Goal: Task Accomplishment & Management: Use online tool/utility

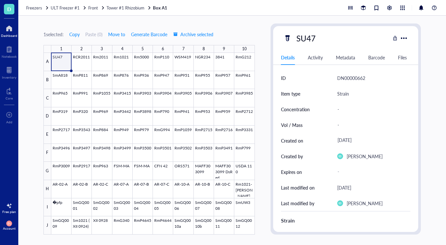
click at [11, 28] on div at bounding box center [9, 28] width 16 height 10
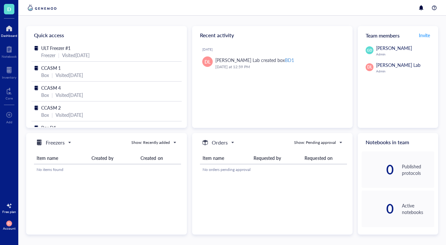
click at [68, 53] on div "Visited [DATE]" at bounding box center [75, 55] width 27 height 7
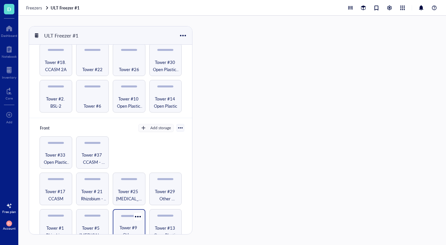
click at [126, 224] on span "Tower #9 Other Microbes" at bounding box center [129, 231] width 26 height 14
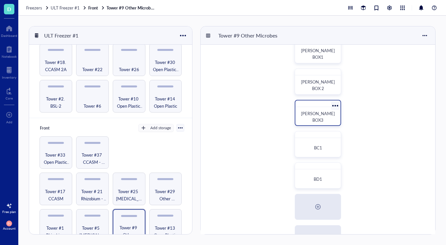
scroll to position [84, 0]
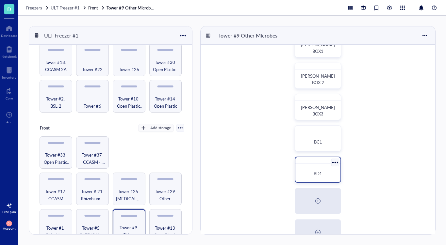
click at [316, 171] on span "BD1" at bounding box center [317, 173] width 8 height 6
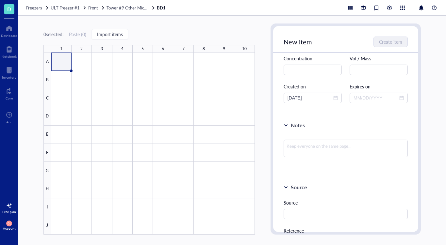
scroll to position [52, 0]
click at [119, 35] on span "Import items" at bounding box center [110, 34] width 26 height 5
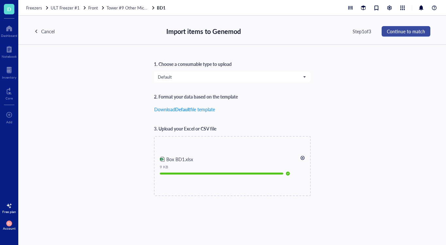
click at [406, 30] on span "Continue to match" at bounding box center [405, 31] width 38 height 5
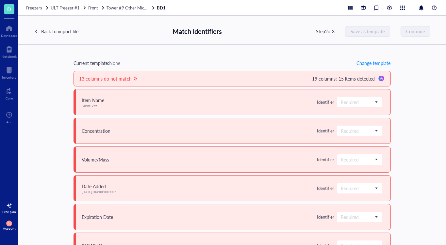
scroll to position [5, 0]
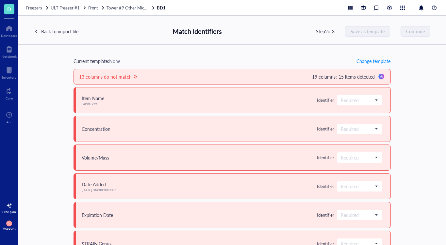
click at [320, 78] on div "19 columns; 15 items detected" at bounding box center [343, 76] width 62 height 7
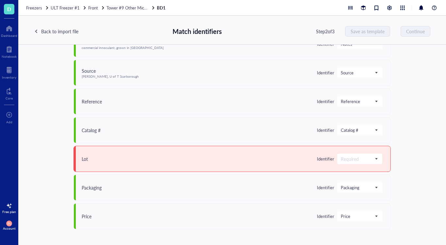
scroll to position [0, 0]
click at [340, 216] on span "Price" at bounding box center [358, 216] width 37 height 6
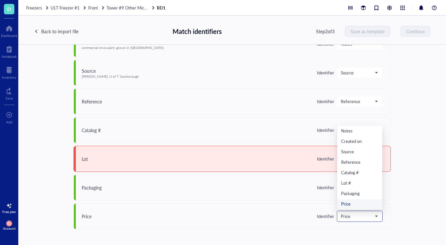
click at [340, 214] on span "Price" at bounding box center [358, 216] width 37 height 6
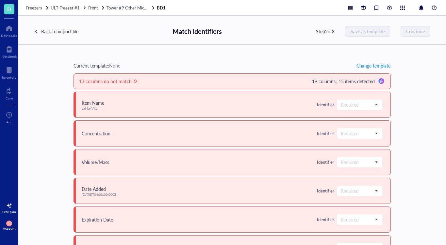
scroll to position [0, 0]
click at [340, 107] on span at bounding box center [359, 105] width 38 height 10
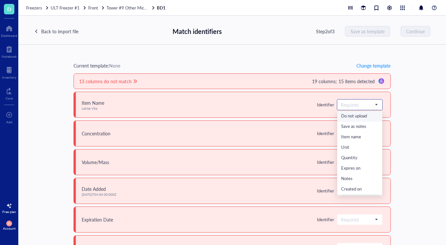
click at [340, 107] on span at bounding box center [359, 105] width 38 height 10
click at [341, 138] on div "Item name" at bounding box center [359, 137] width 37 height 7
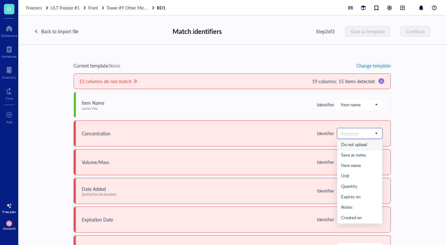
click at [340, 135] on span at bounding box center [359, 134] width 38 height 10
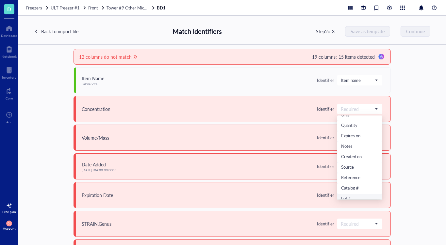
scroll to position [24, 0]
click at [399, 168] on div "Current template: None Change template 12 columns do not match 19 columns; 15 i…" at bounding box center [231, 145] width 427 height 200
click at [340, 107] on span at bounding box center [359, 109] width 38 height 10
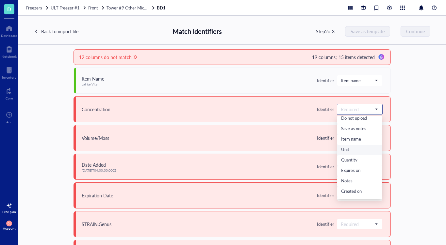
click at [341, 149] on div "Unit" at bounding box center [359, 150] width 37 height 7
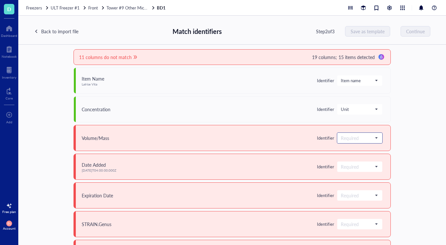
click at [340, 139] on input "search" at bounding box center [356, 138] width 32 height 10
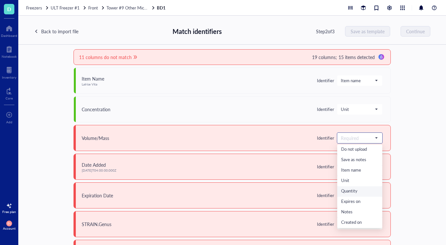
click at [341, 191] on div "Quantity" at bounding box center [359, 191] width 37 height 7
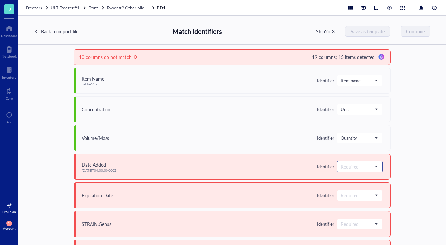
click at [340, 166] on input "search" at bounding box center [356, 167] width 32 height 10
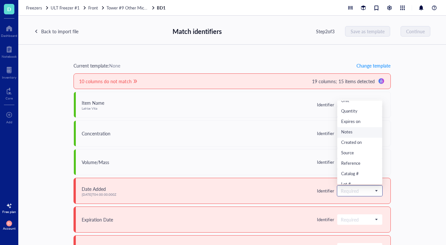
scroll to position [40, 0]
click at [341, 139] on div "Created on" at bounding box center [359, 139] width 37 height 7
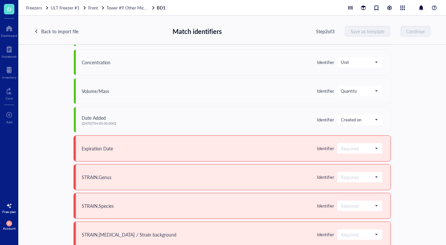
scroll to position [71, 0]
click at [340, 152] on input "search" at bounding box center [356, 148] width 32 height 10
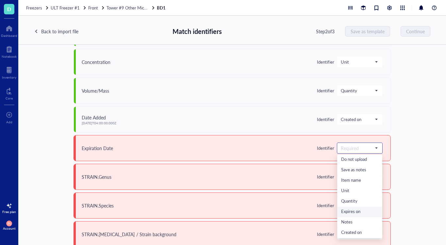
click at [341, 211] on div "Expires on" at bounding box center [359, 212] width 37 height 7
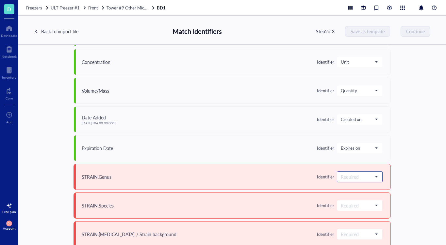
click at [340, 178] on input "search" at bounding box center [356, 177] width 32 height 10
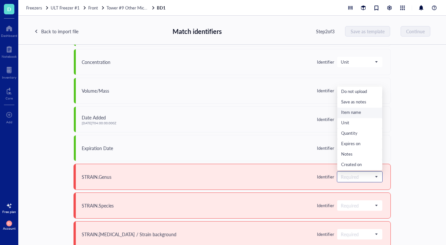
click at [341, 112] on div "Item name" at bounding box center [359, 112] width 37 height 7
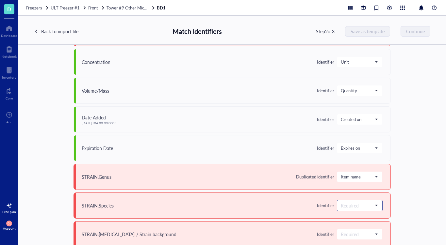
click at [340, 201] on input "search" at bounding box center [356, 206] width 32 height 10
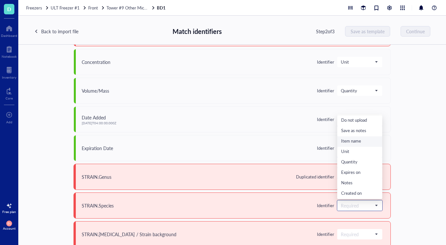
click at [341, 142] on div "Item name" at bounding box center [359, 141] width 37 height 7
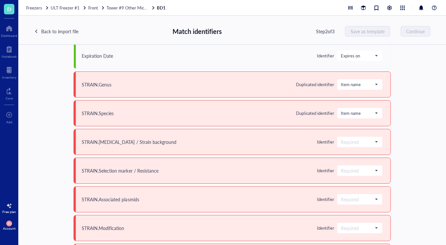
scroll to position [165, 0]
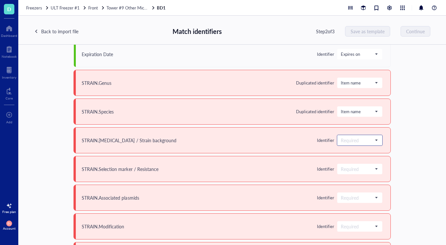
click at [340, 139] on input "search" at bounding box center [356, 140] width 32 height 10
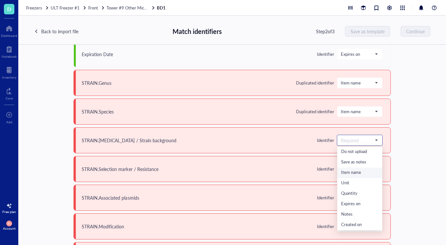
click at [341, 172] on div "Item name" at bounding box center [359, 172] width 37 height 7
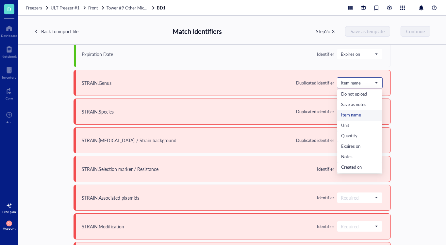
click at [340, 83] on span "Item name" at bounding box center [358, 83] width 37 height 6
click at [341, 103] on div "Save as notes" at bounding box center [359, 105] width 37 height 7
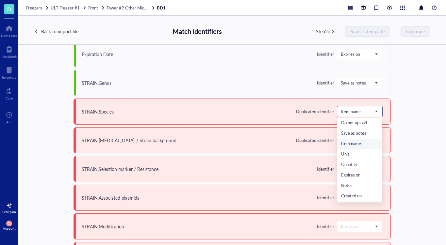
click at [340, 112] on span "Item name" at bounding box center [358, 112] width 37 height 6
click at [341, 135] on div "Save as notes" at bounding box center [359, 133] width 37 height 7
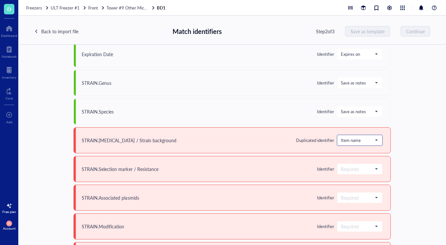
click at [340, 138] on span "Item name" at bounding box center [358, 140] width 37 height 6
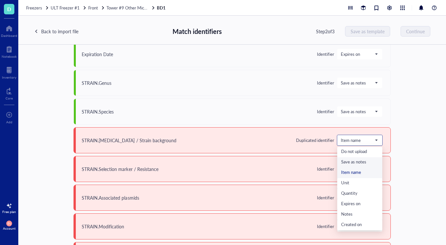
click at [341, 162] on div "Save as notes" at bounding box center [359, 162] width 37 height 7
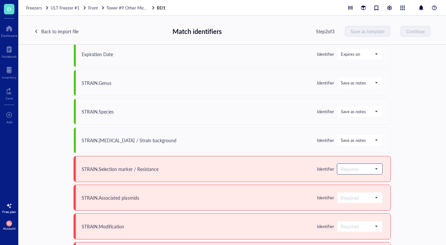
click at [340, 171] on input "search" at bounding box center [356, 169] width 32 height 10
click at [341, 95] on div "Save as notes" at bounding box center [359, 94] width 37 height 7
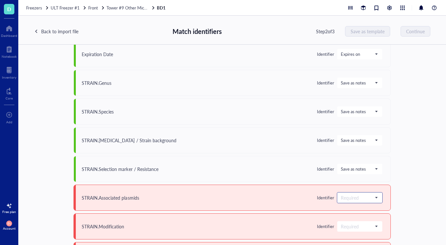
click at [340, 201] on input "search" at bounding box center [356, 198] width 32 height 10
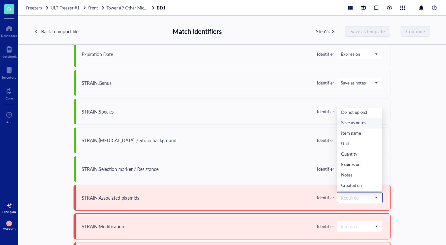
click at [341, 124] on div "Save as notes" at bounding box center [359, 123] width 37 height 7
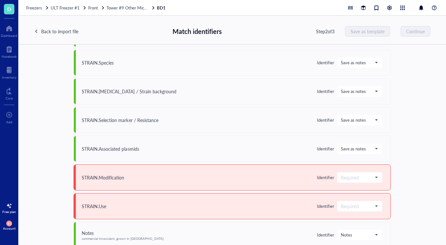
scroll to position [224, 0]
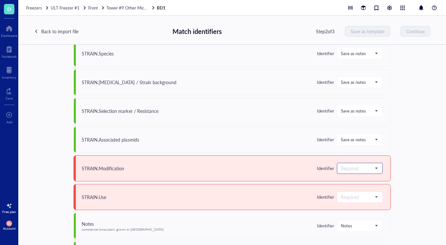
click at [340, 171] on input "search" at bounding box center [356, 169] width 32 height 10
click at [341, 94] on div "Save as notes" at bounding box center [359, 93] width 37 height 7
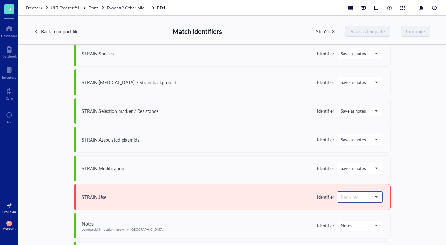
click at [340, 198] on input "search" at bounding box center [356, 197] width 32 height 10
click at [341, 124] on div "Save as notes" at bounding box center [359, 122] width 37 height 7
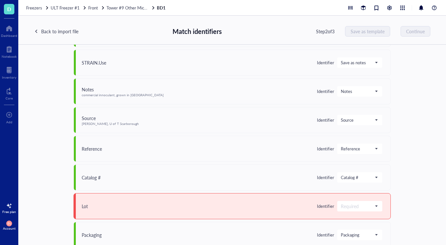
scroll to position [362, 0]
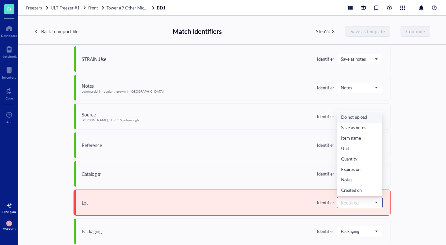
click at [340, 205] on input "search" at bounding box center [356, 203] width 32 height 10
click at [341, 168] on div "Lot #" at bounding box center [359, 169] width 37 height 7
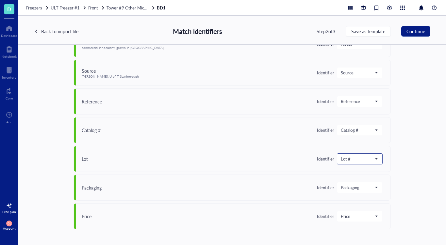
scroll to position [405, 0]
click at [418, 30] on span "Continue" at bounding box center [415, 31] width 19 height 5
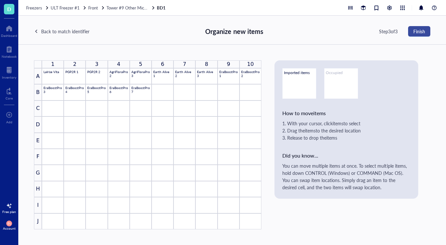
click at [422, 33] on span "Finish" at bounding box center [419, 31] width 12 height 5
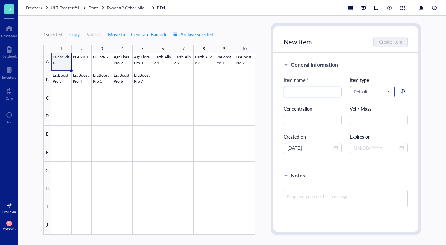
click at [389, 91] on div "Default" at bounding box center [372, 91] width 44 height 10
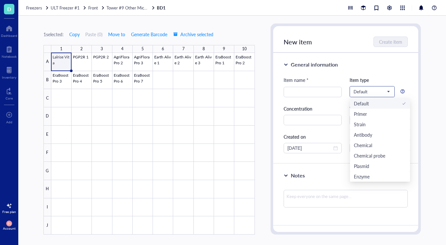
click at [389, 92] on div "Default" at bounding box center [372, 91] width 44 height 10
